Goal: Navigation & Orientation: Find specific page/section

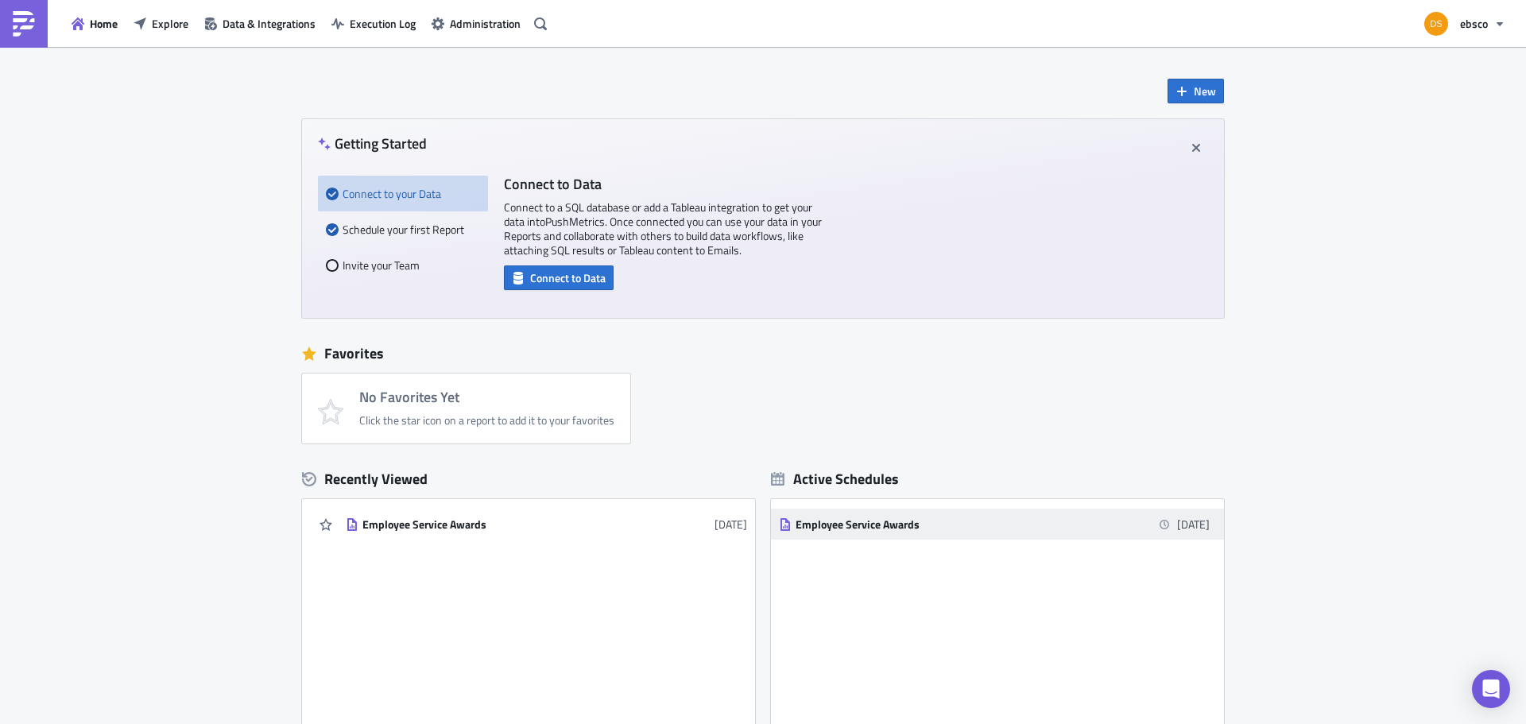
click at [866, 521] on div "Employee Service Awards" at bounding box center [935, 524] width 278 height 14
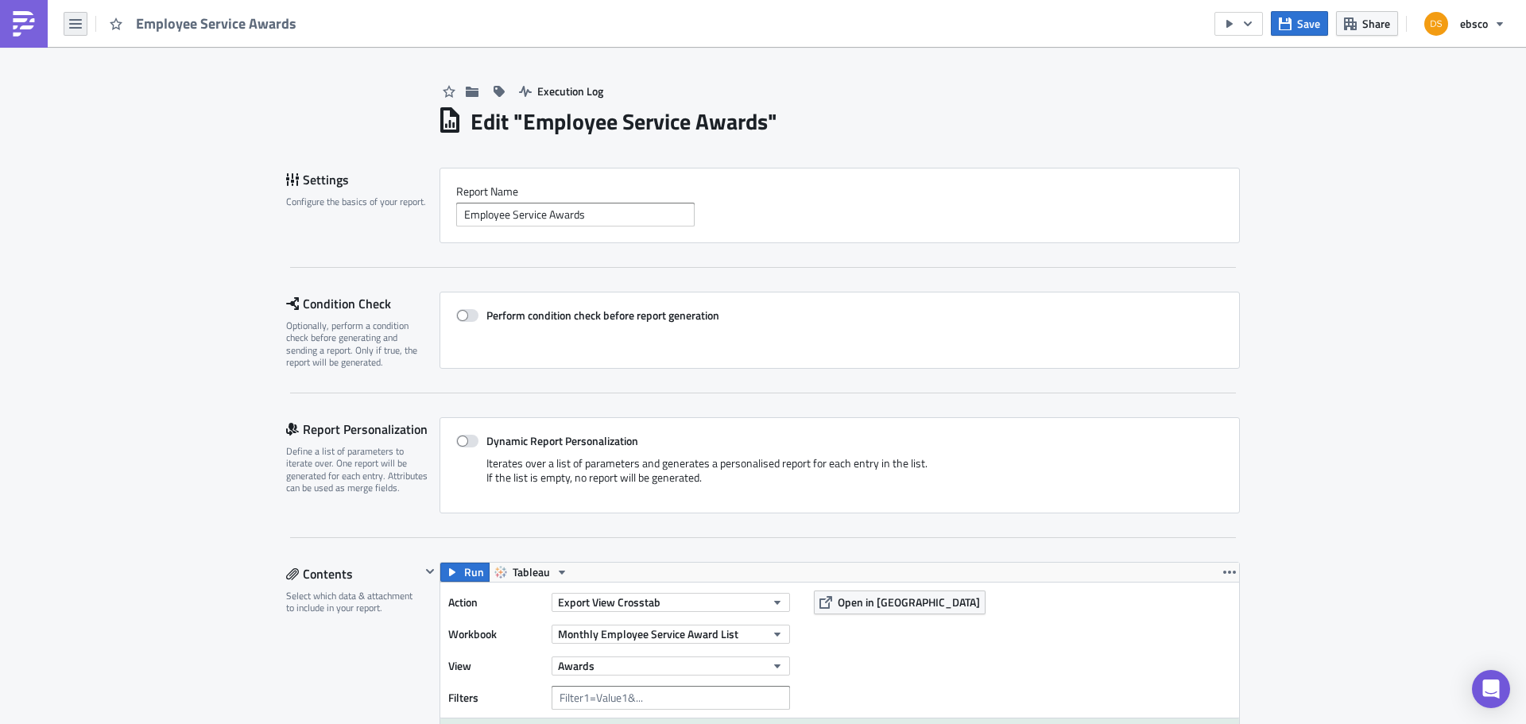
click at [75, 29] on icon "button" at bounding box center [75, 23] width 13 height 13
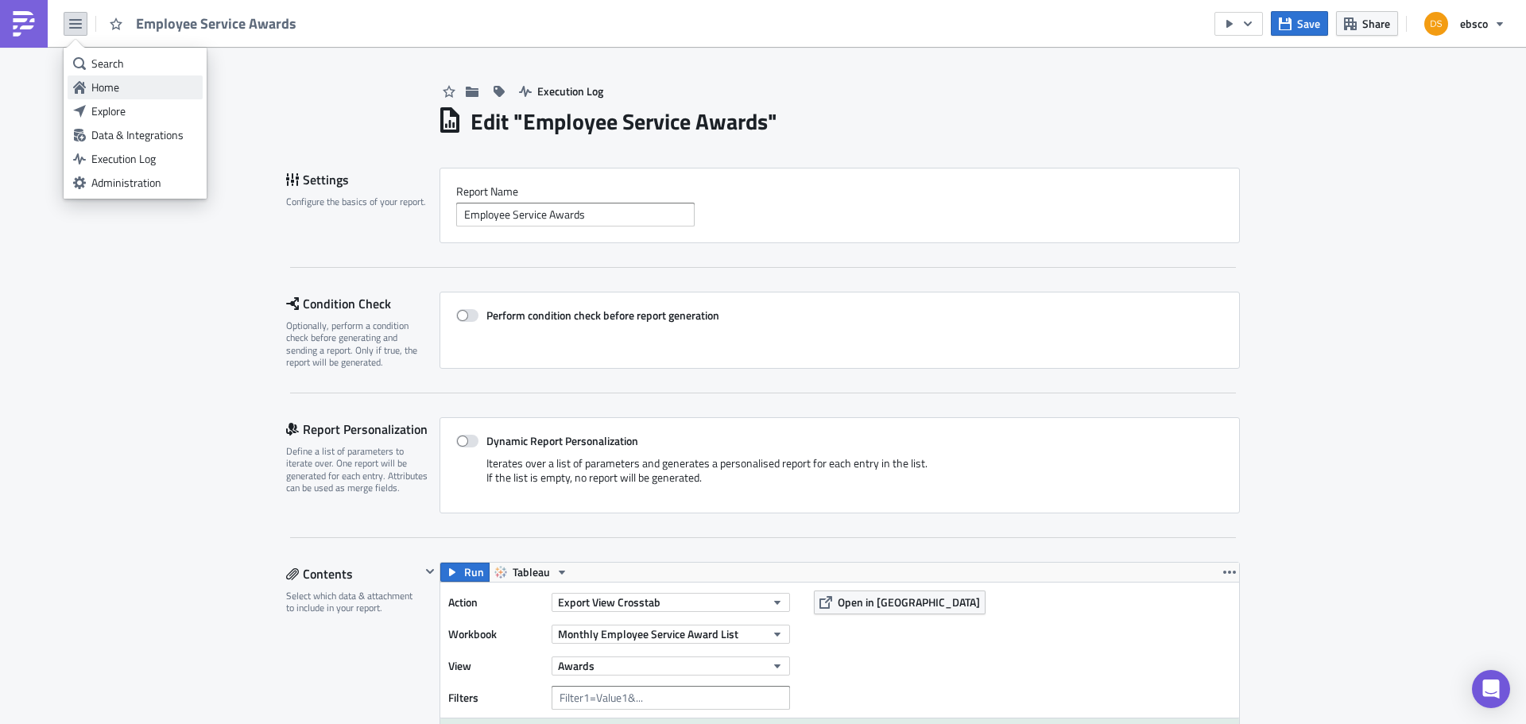
click at [96, 82] on div "Home" at bounding box center [144, 87] width 106 height 16
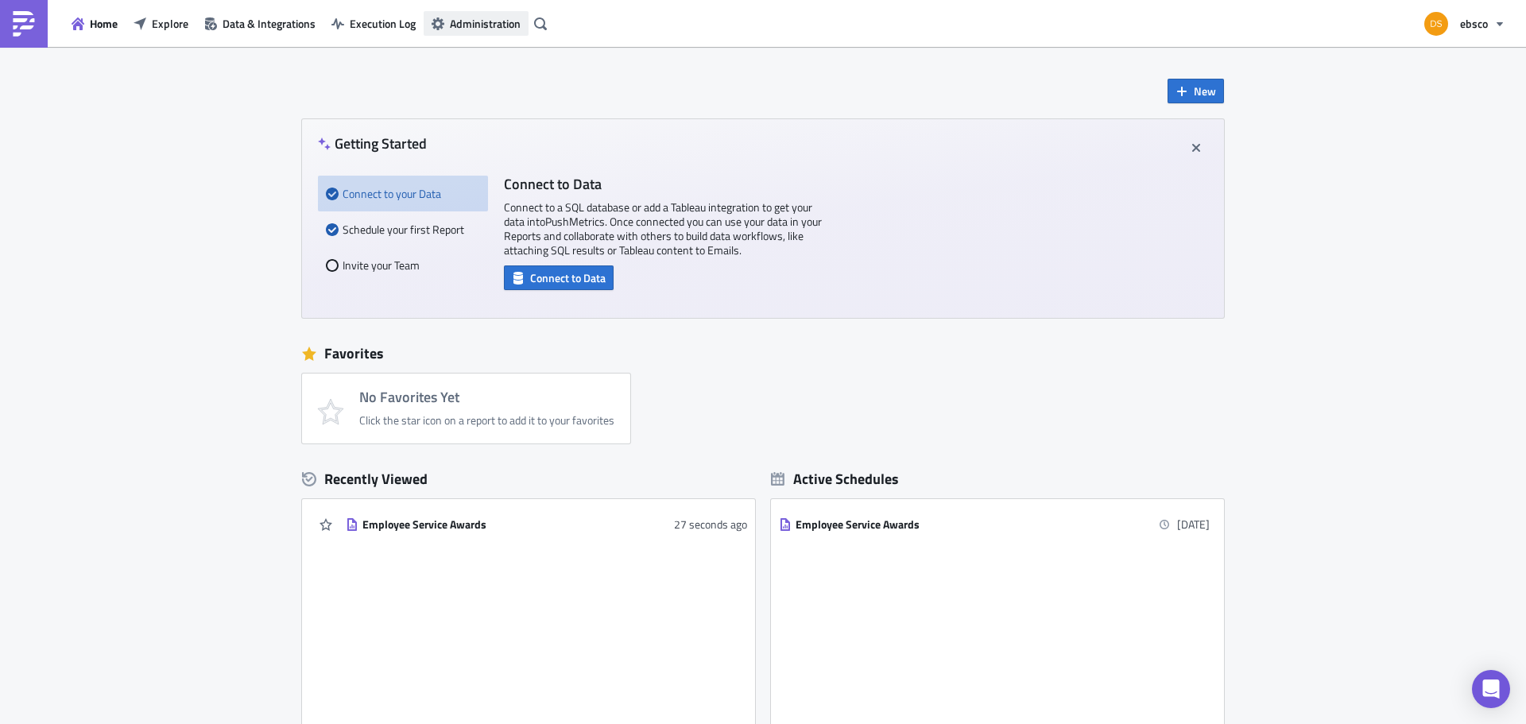
click at [475, 25] on span "Administration" at bounding box center [485, 23] width 71 height 17
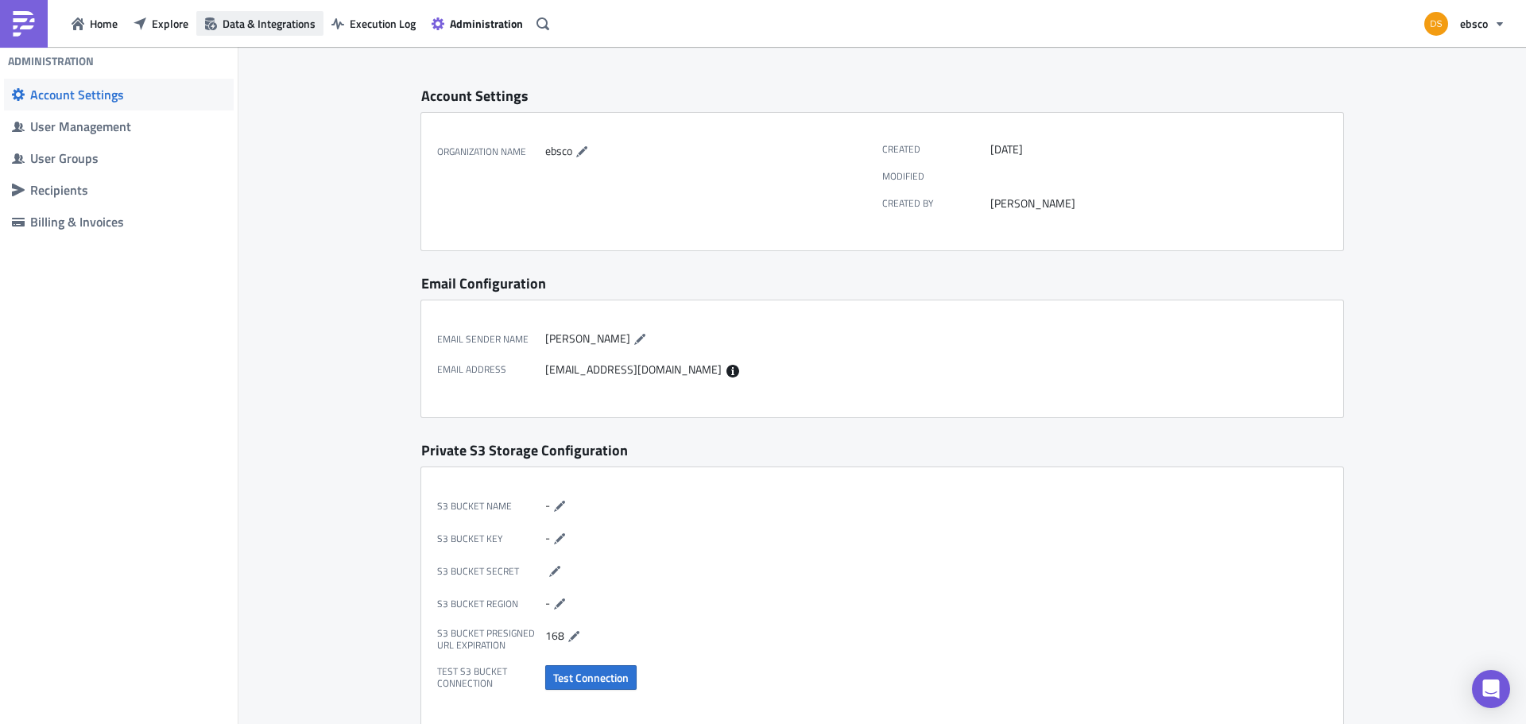
click at [264, 30] on span "Data & Integrations" at bounding box center [269, 23] width 93 height 17
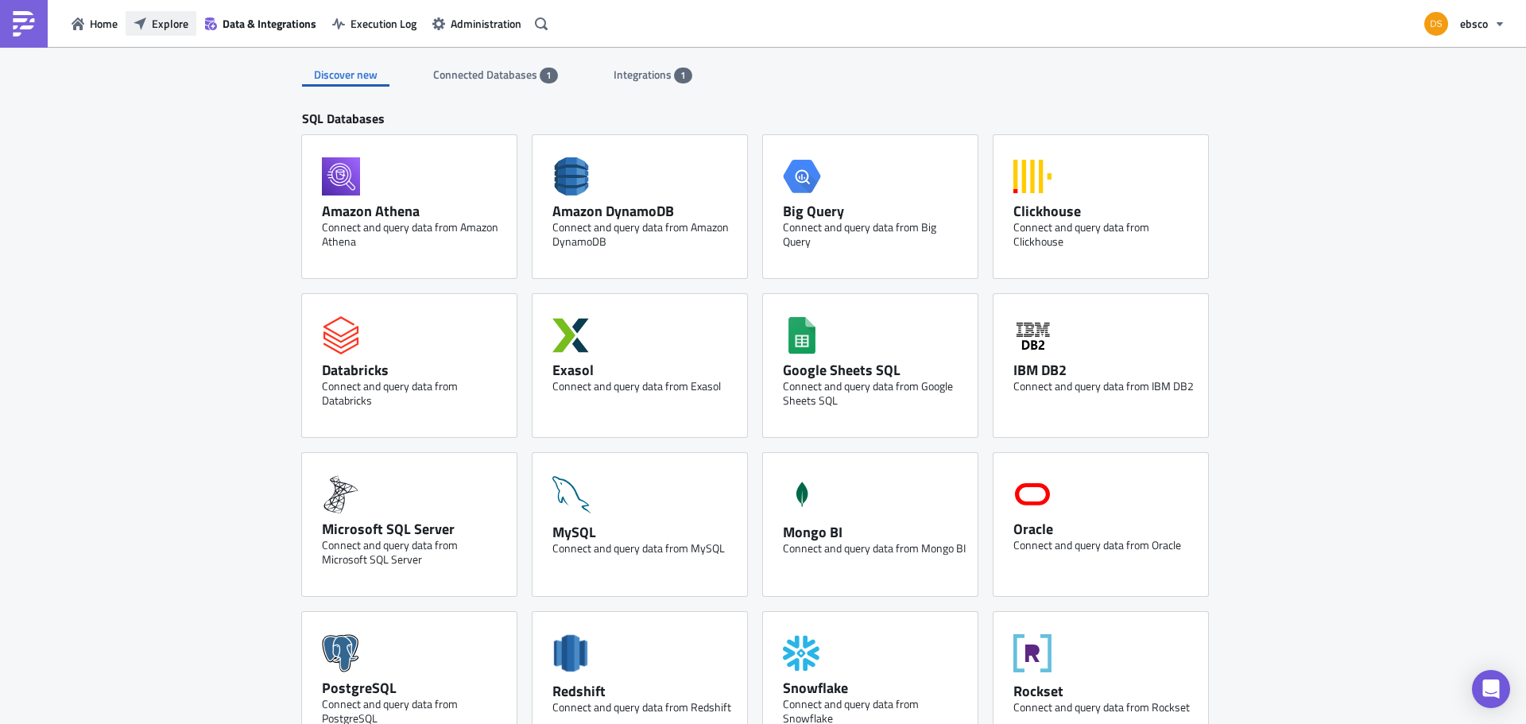
click at [177, 25] on span "Explore" at bounding box center [170, 23] width 37 height 17
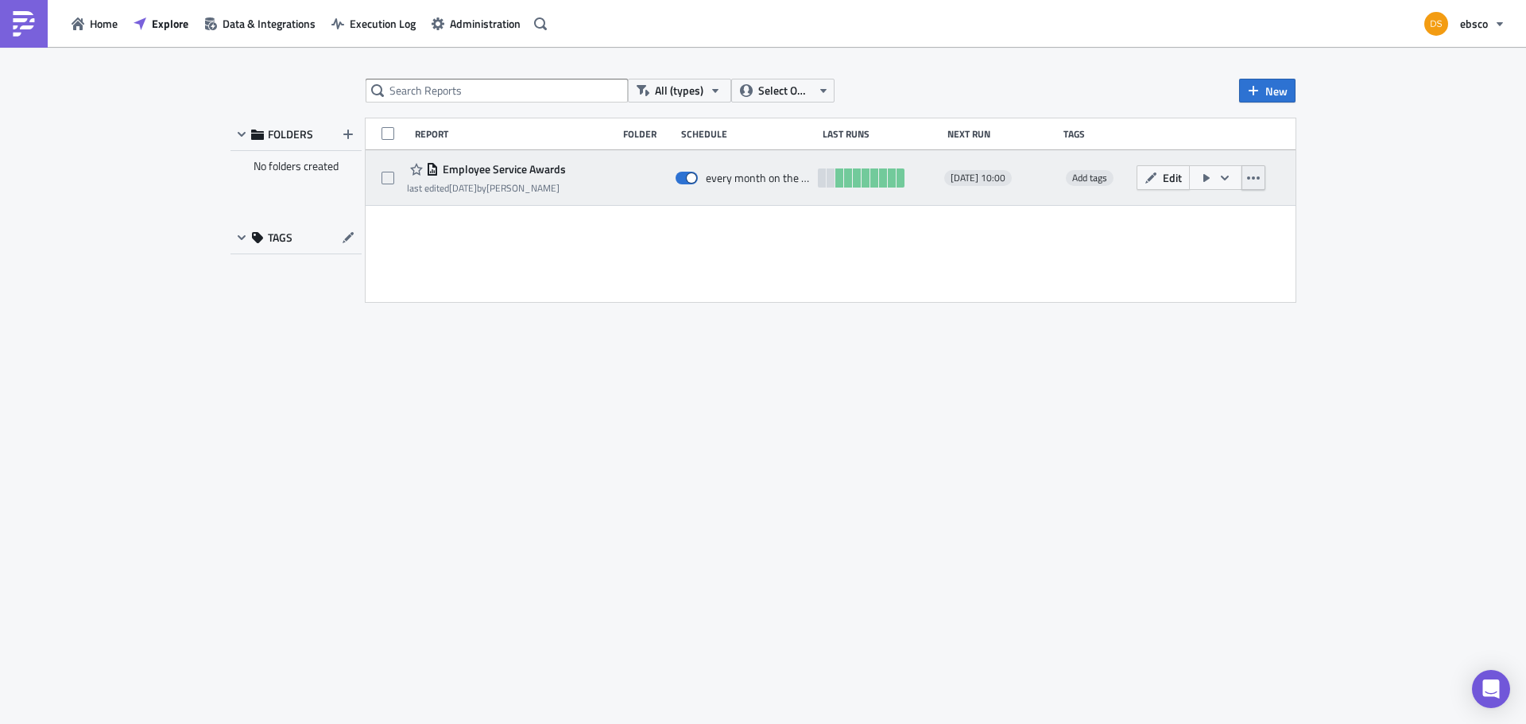
click at [1258, 175] on icon "button" at bounding box center [1253, 178] width 13 height 13
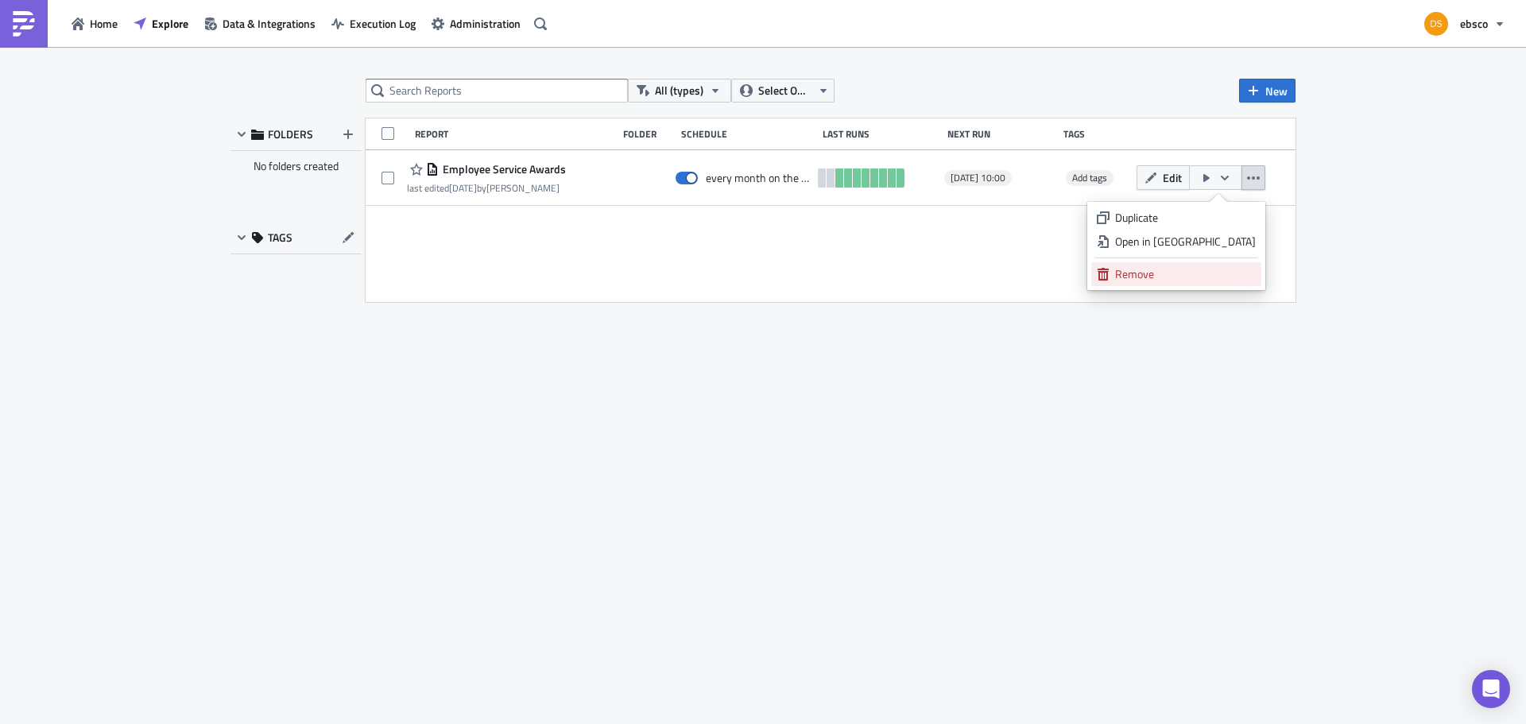
click at [1176, 272] on div "Remove" at bounding box center [1185, 274] width 141 height 16
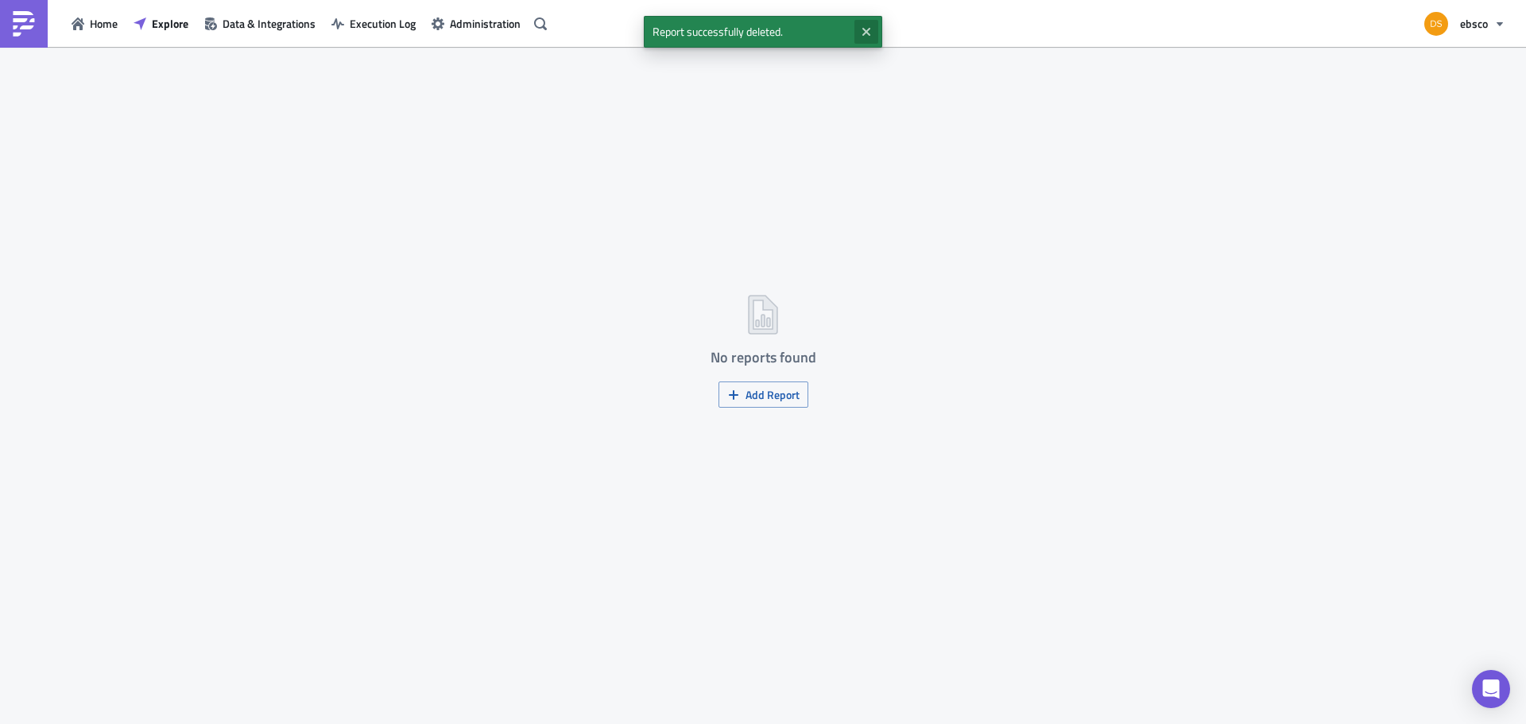
click at [870, 34] on icon "Close" at bounding box center [866, 32] width 8 height 8
